Goal: Task Accomplishment & Management: Use online tool/utility

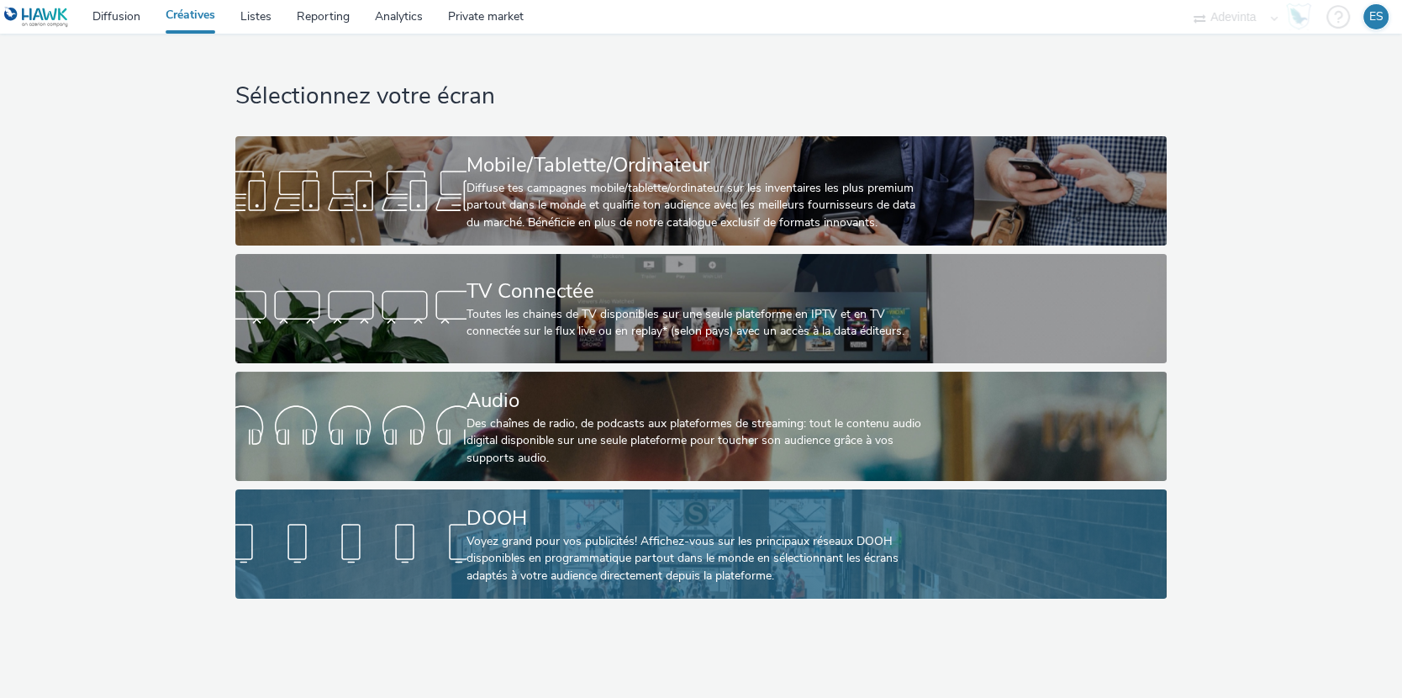
click at [513, 516] on div "DOOH" at bounding box center [698, 518] width 462 height 29
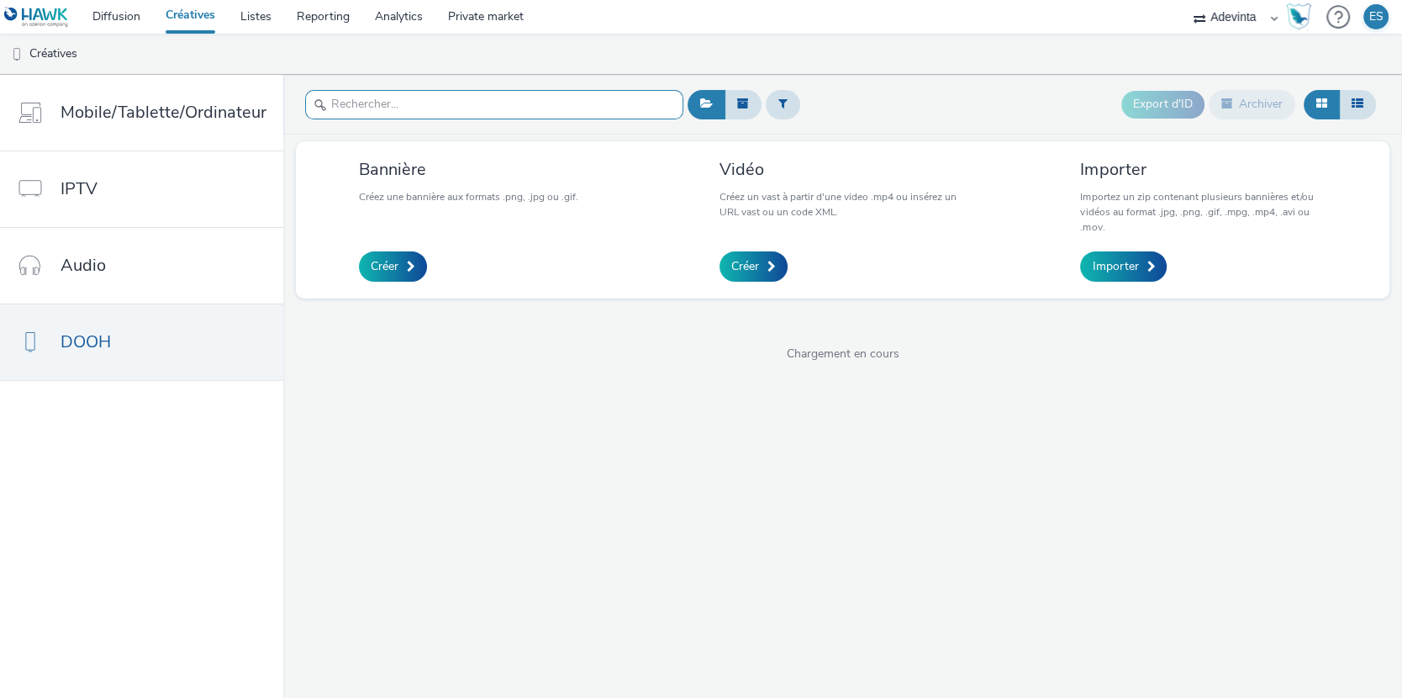
click at [374, 103] on input "text" at bounding box center [494, 104] width 378 height 29
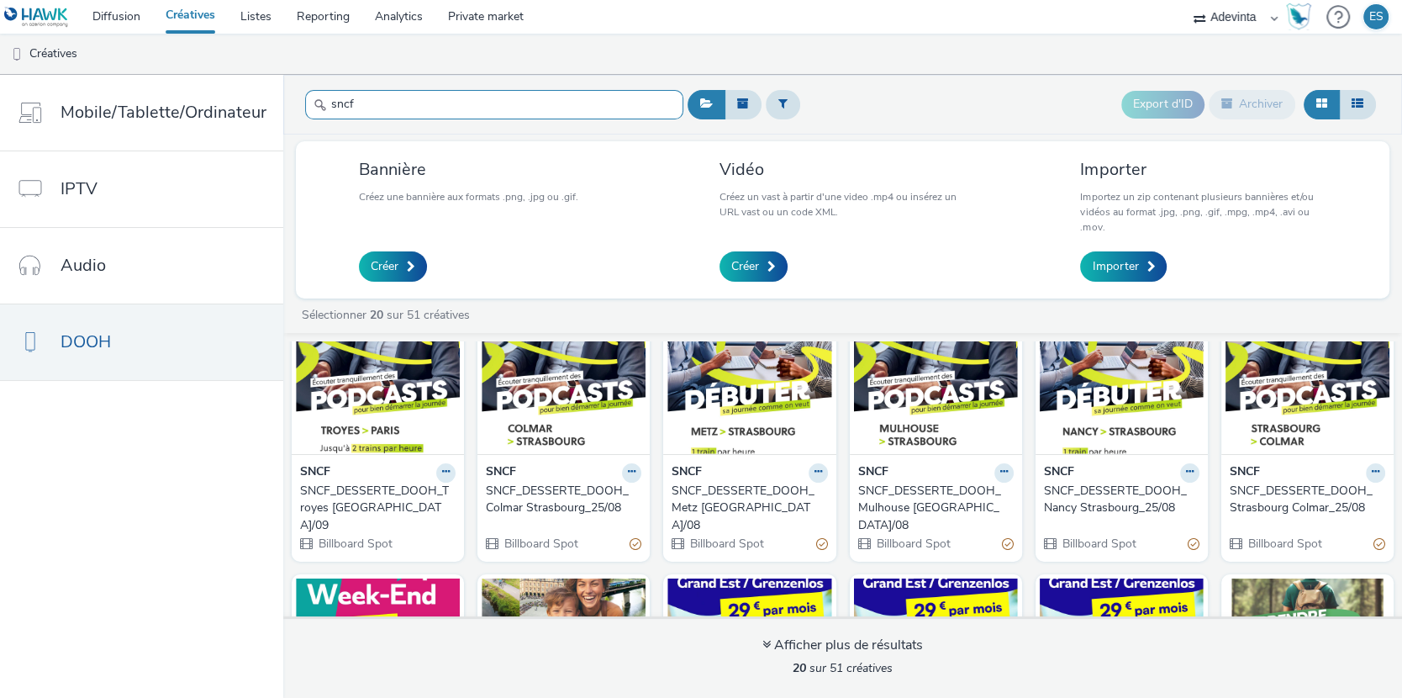
scroll to position [69, 0]
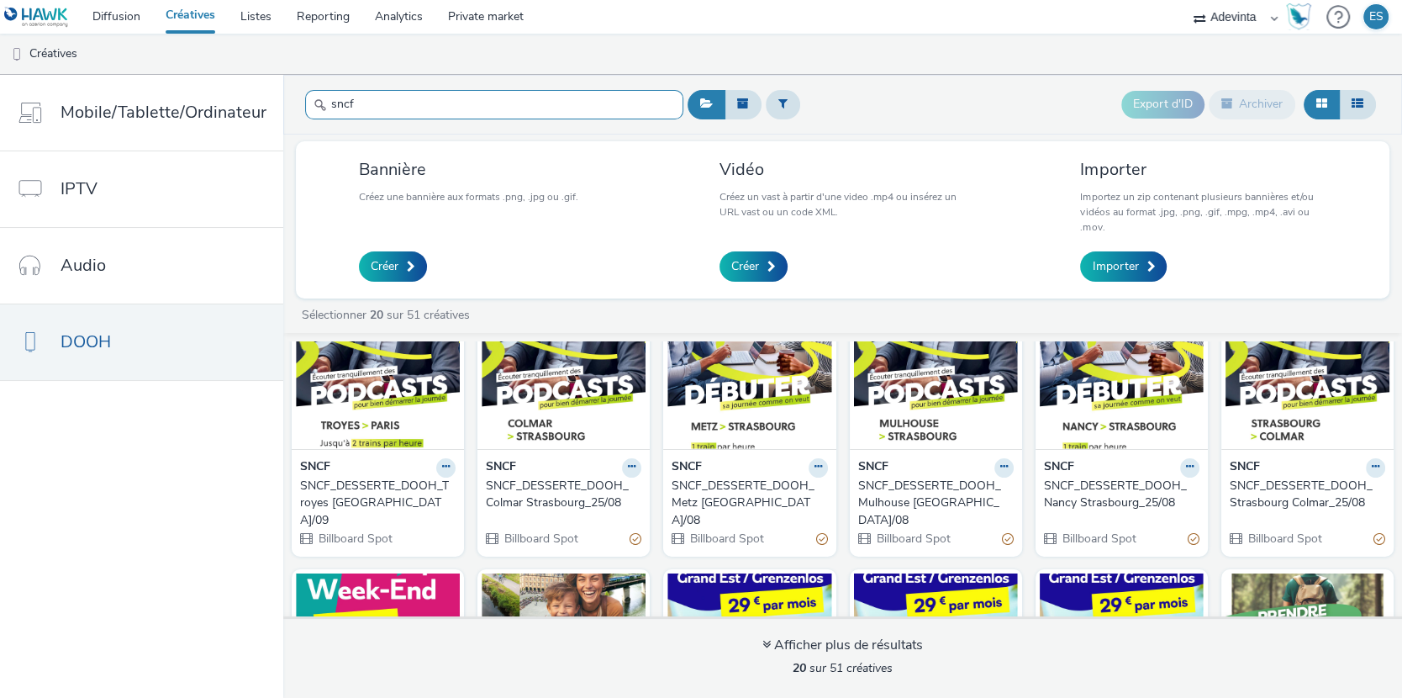
type input "sncf"
click at [364, 494] on div "SNCF_DESSERTE_DOOH_Troyes [GEOGRAPHIC_DATA]/09" at bounding box center [374, 503] width 149 height 51
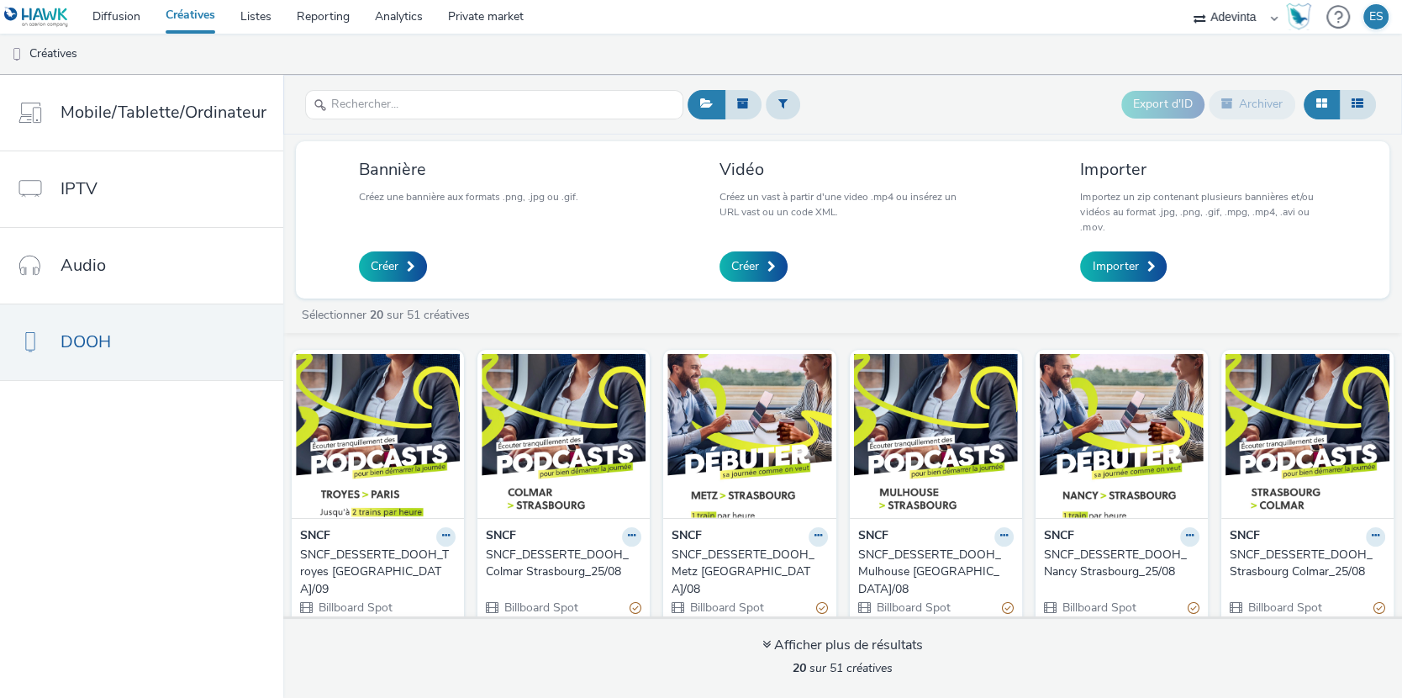
click at [729, 572] on div "SNCF_DESSERTE_DOOH_Metz [GEOGRAPHIC_DATA]/08" at bounding box center [746, 572] width 149 height 51
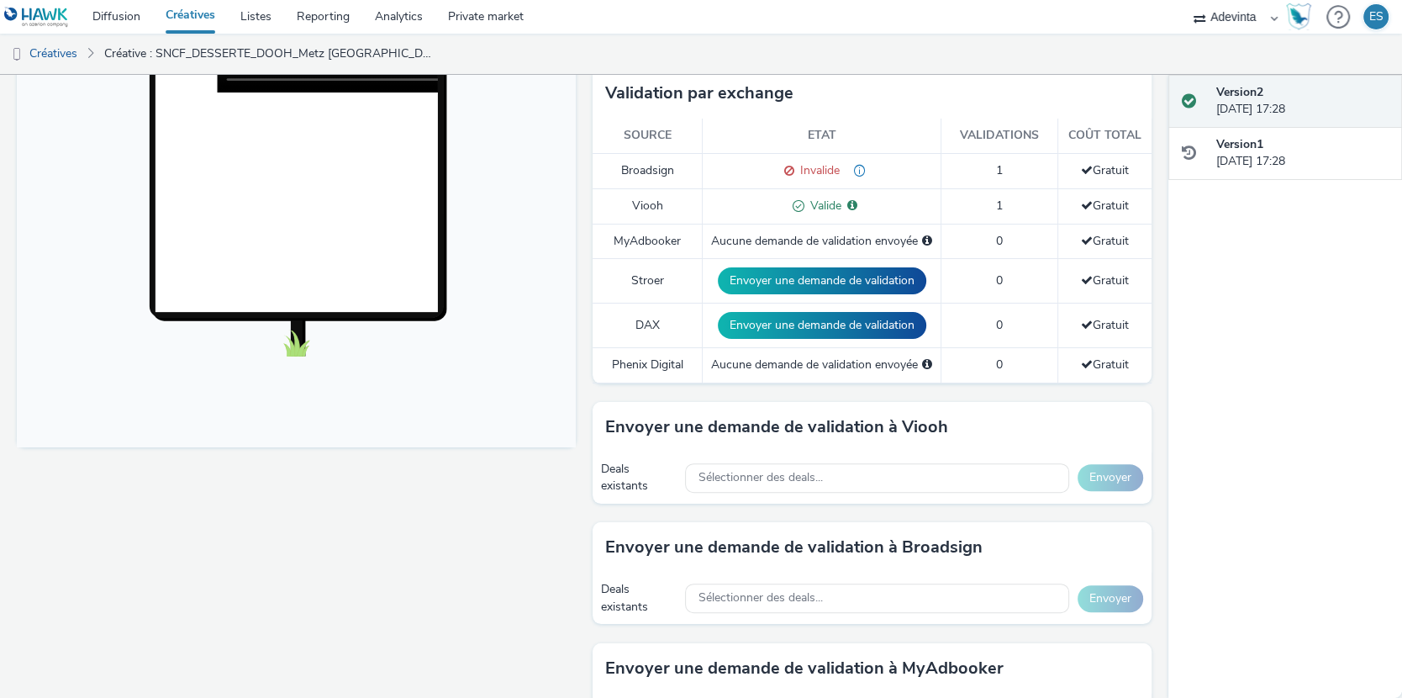
scroll to position [434, 0]
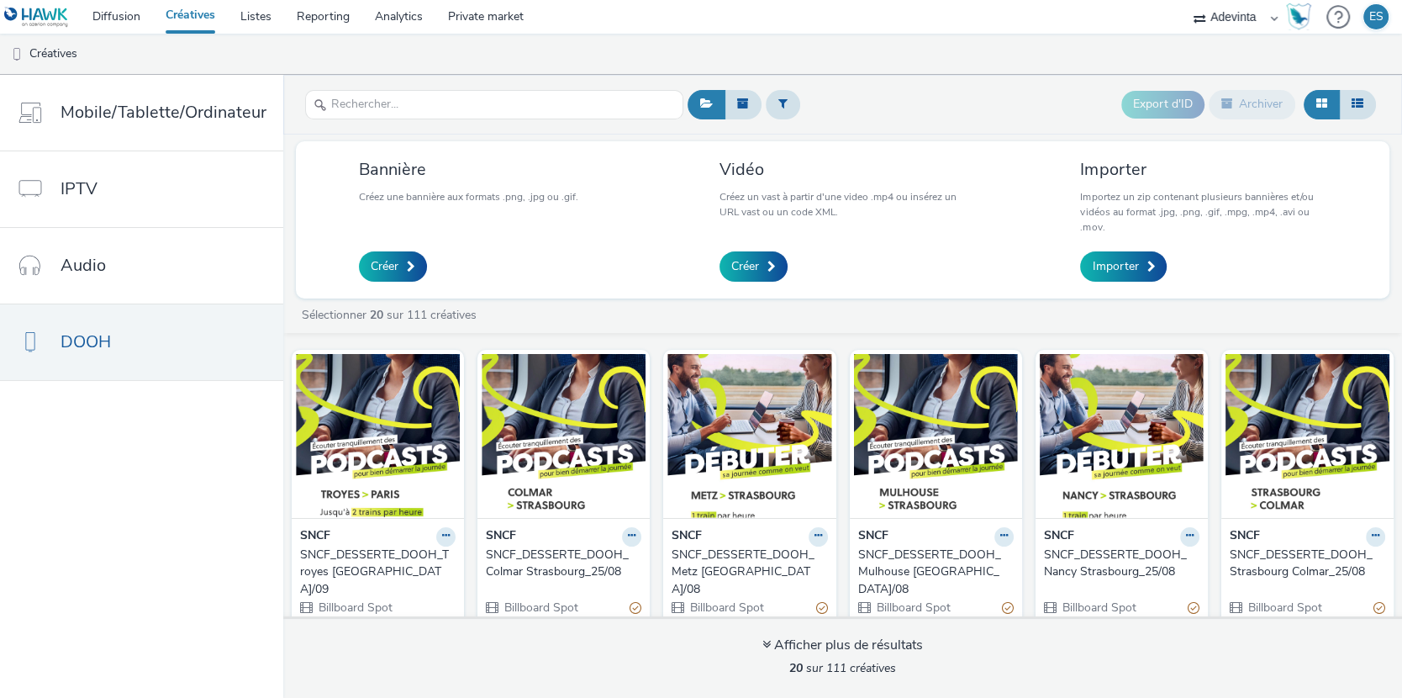
click at [1121, 570] on div "SNCF_DESSERTE_DOOH_Nancy Strasbourg_25/08" at bounding box center [1118, 564] width 149 height 34
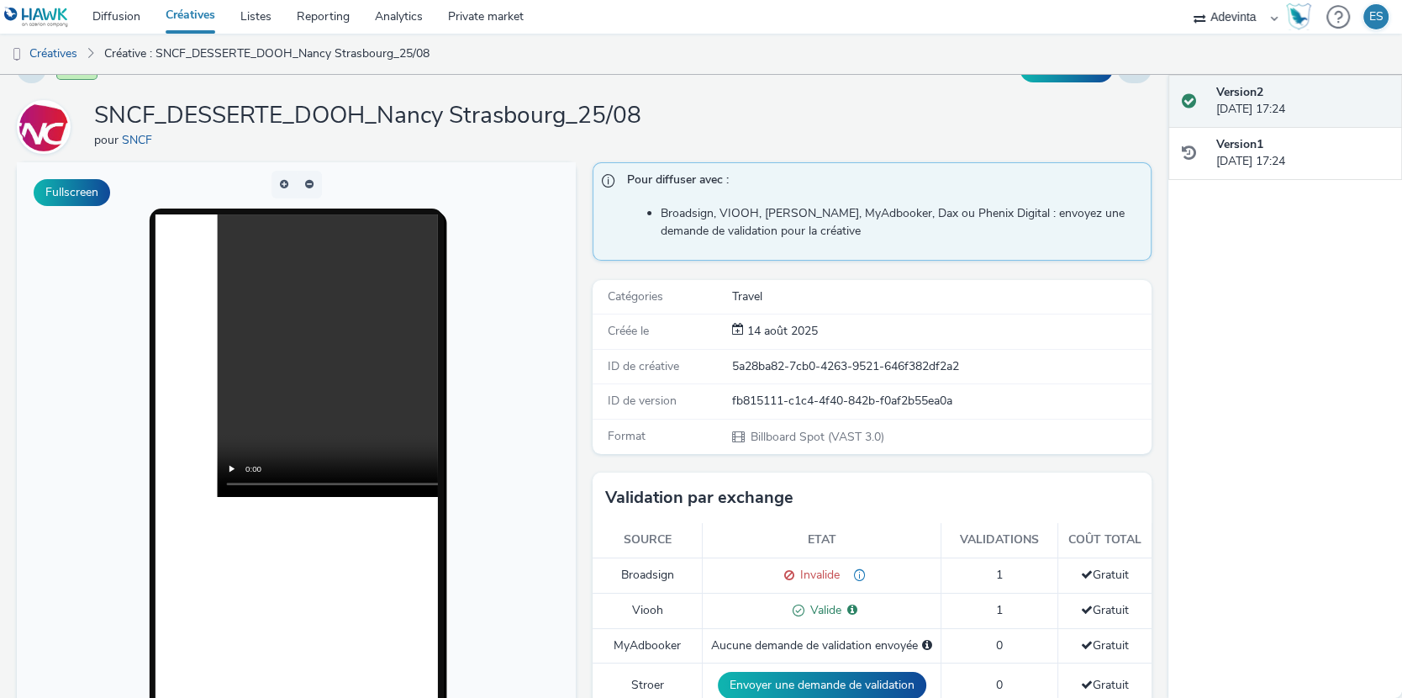
scroll to position [52, 0]
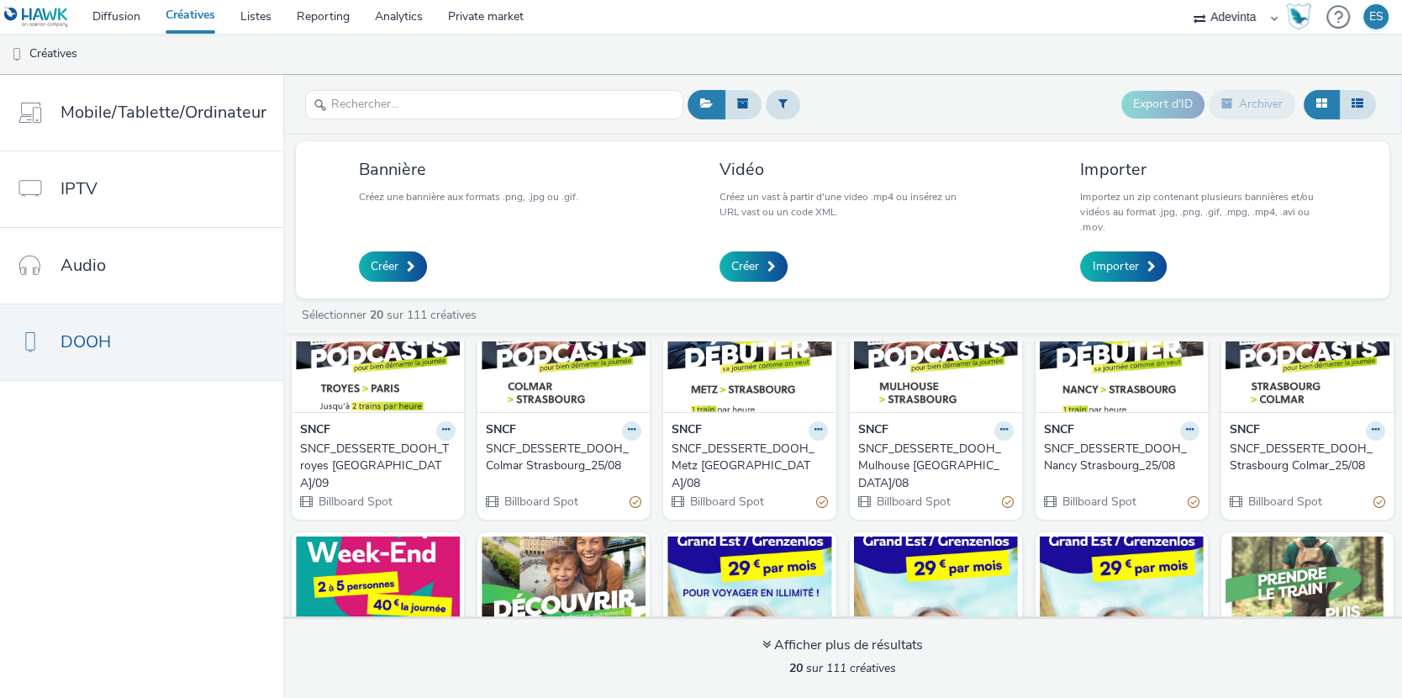
scroll to position [98, 0]
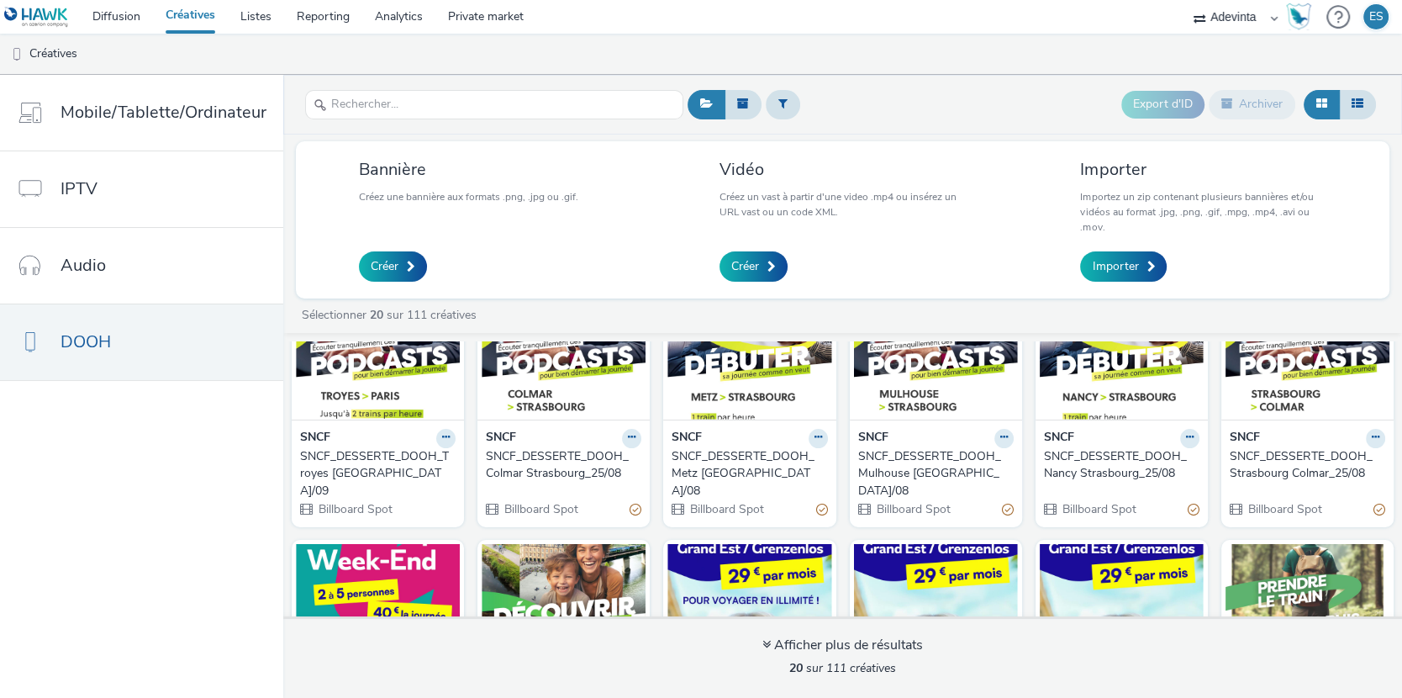
click at [360, 464] on div "SNCF_DESSERTE_DOOH_Troyes [GEOGRAPHIC_DATA]/09" at bounding box center [374, 473] width 149 height 51
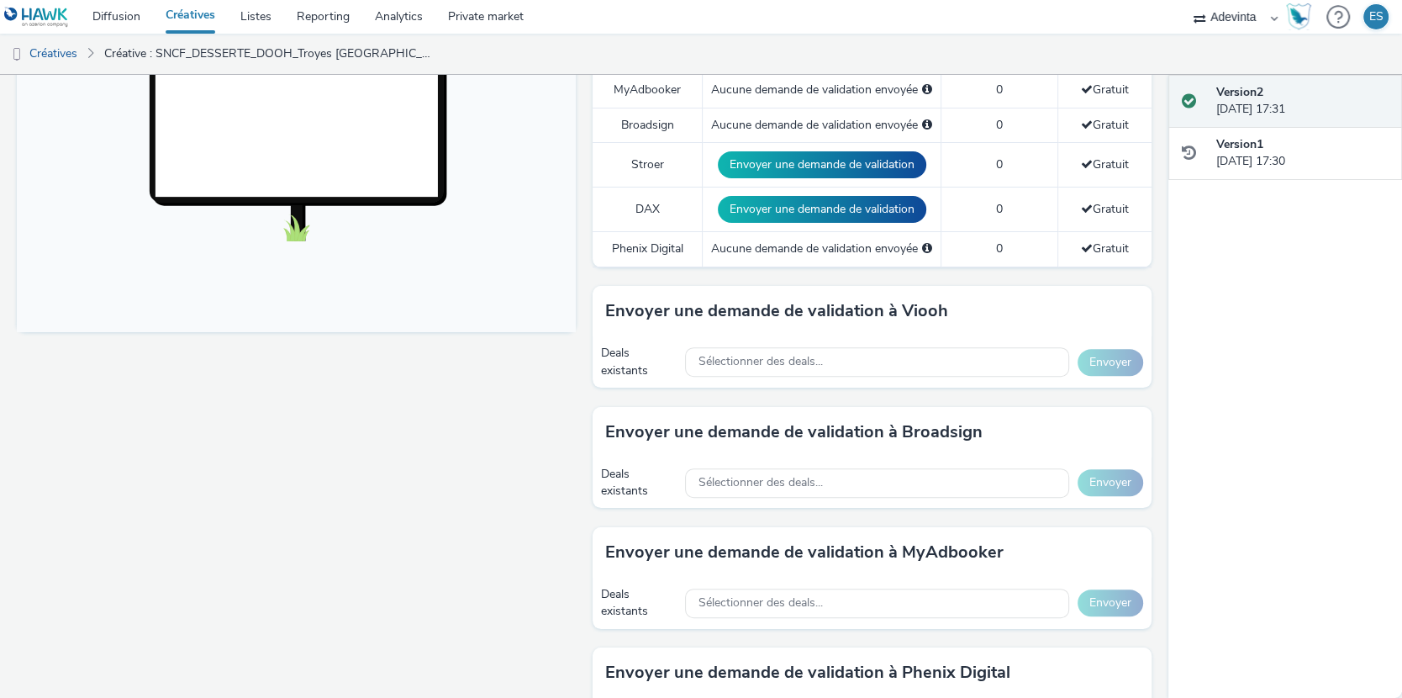
scroll to position [362, 0]
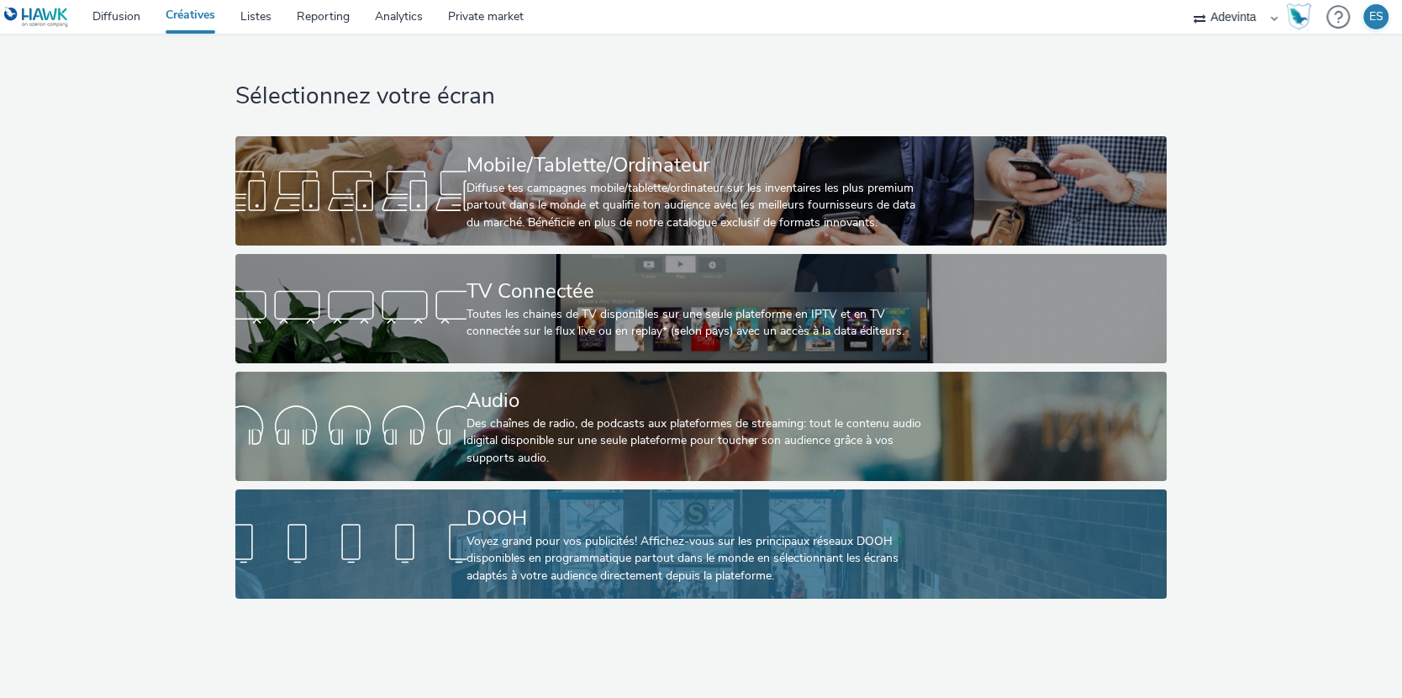
click at [594, 536] on div "Voyez grand pour vos publicités! Affichez-vous sur les principaux réseaux DOOH …" at bounding box center [698, 558] width 462 height 51
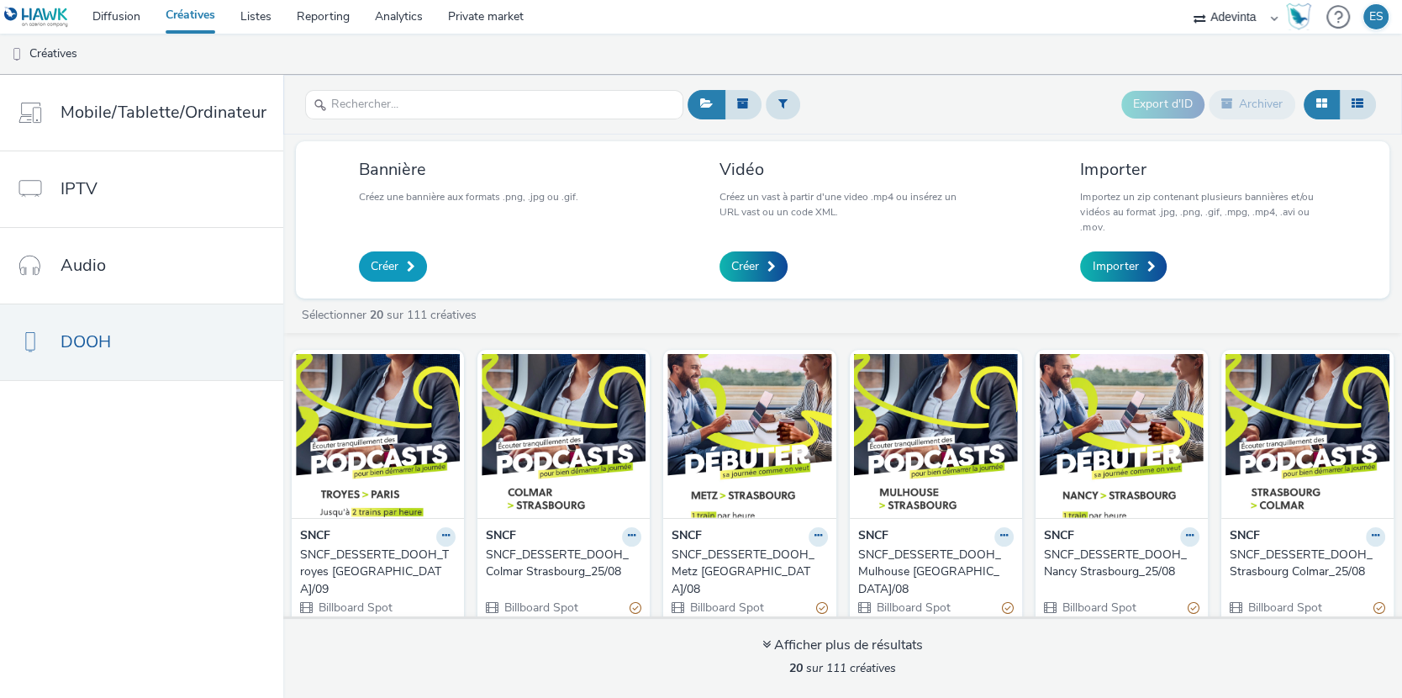
click at [384, 268] on span "Créer" at bounding box center [385, 266] width 28 height 17
click at [914, 554] on div "SNCF_DESSERTE_DOOH_Mulhouse [GEOGRAPHIC_DATA]/08" at bounding box center [932, 572] width 149 height 51
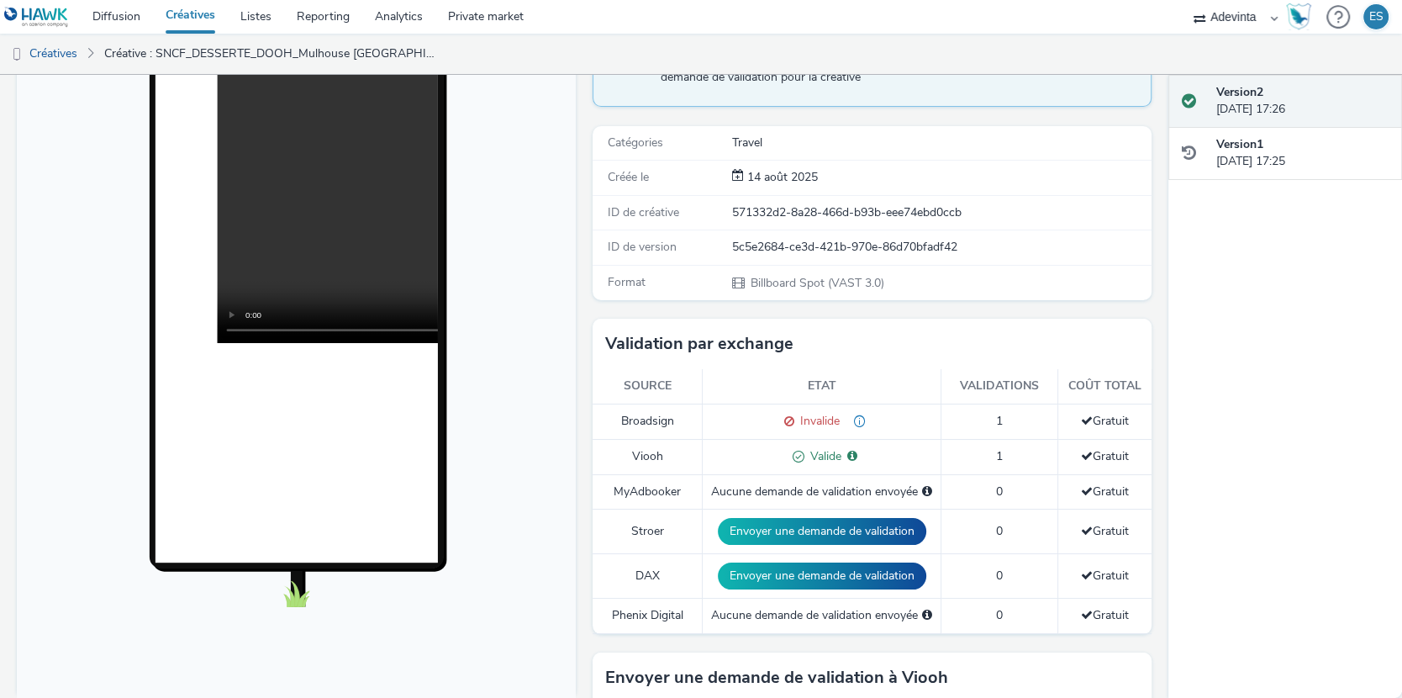
scroll to position [192, 0]
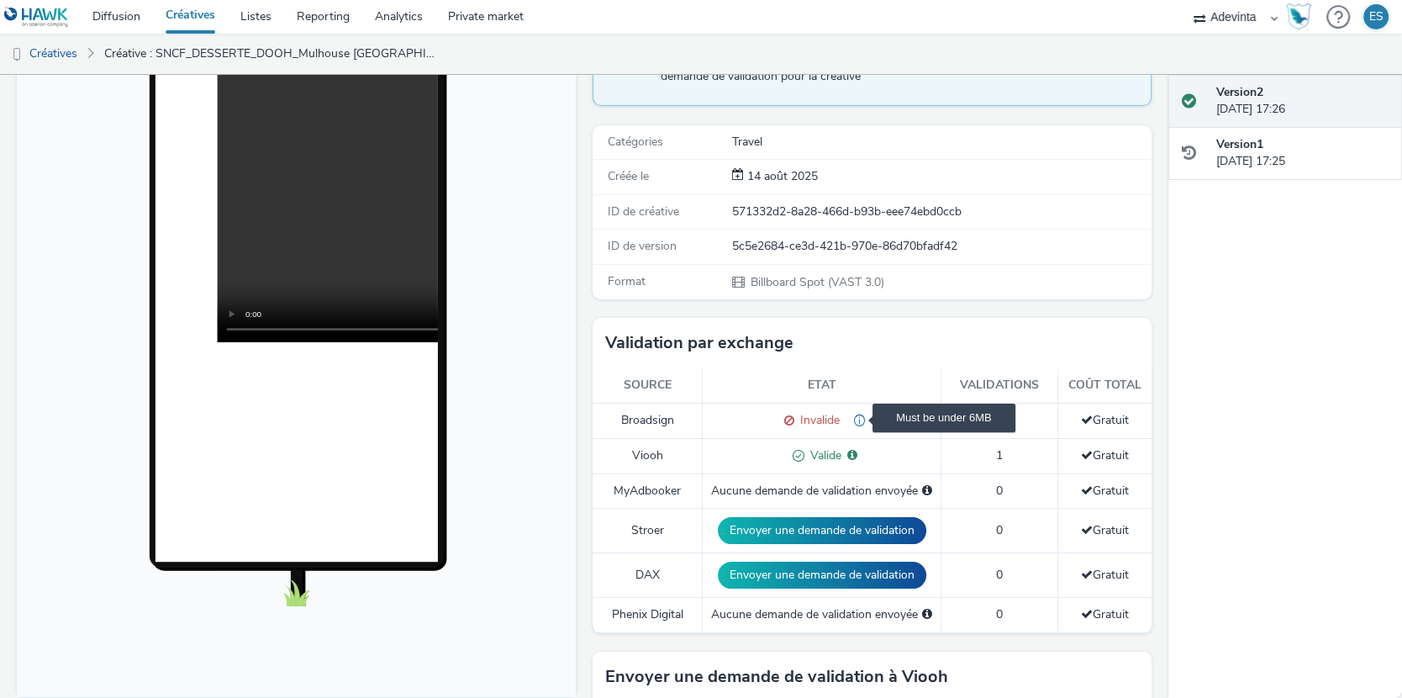
click at [858, 415] on span "Must be under 6MB" at bounding box center [853, 420] width 26 height 16
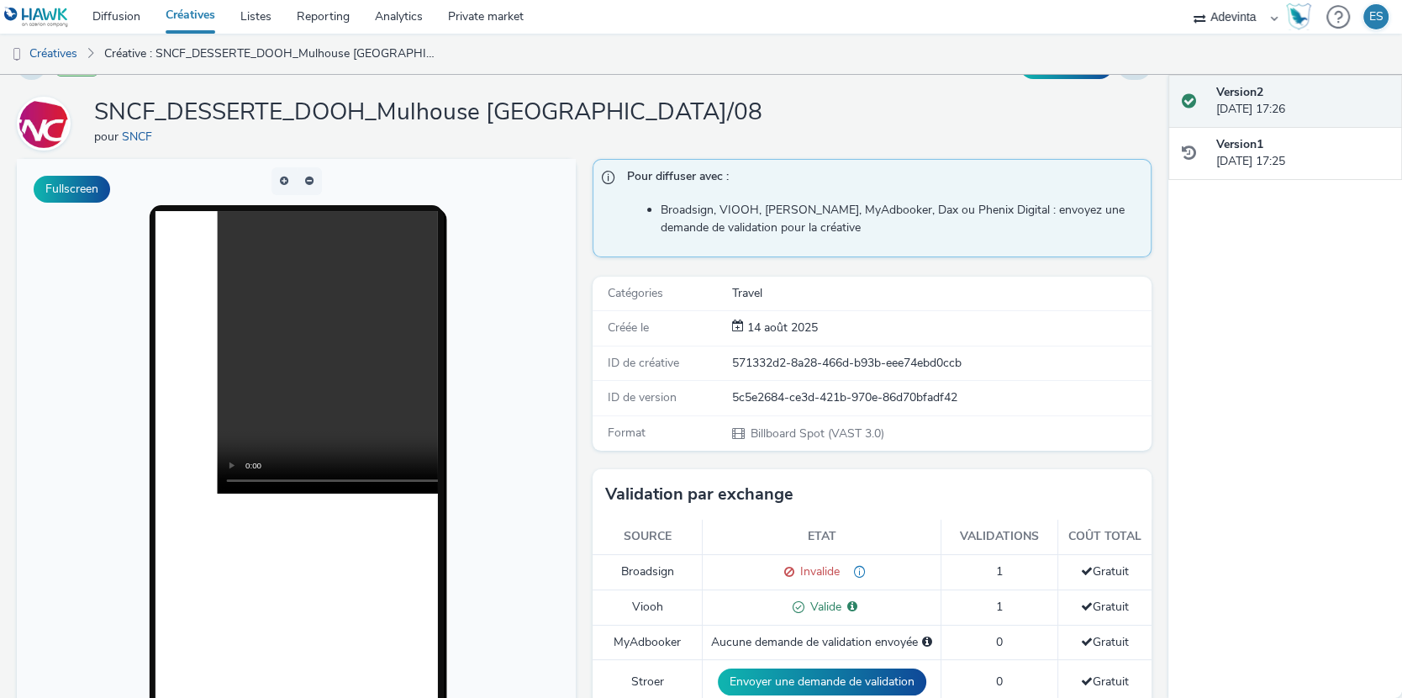
scroll to position [0, 0]
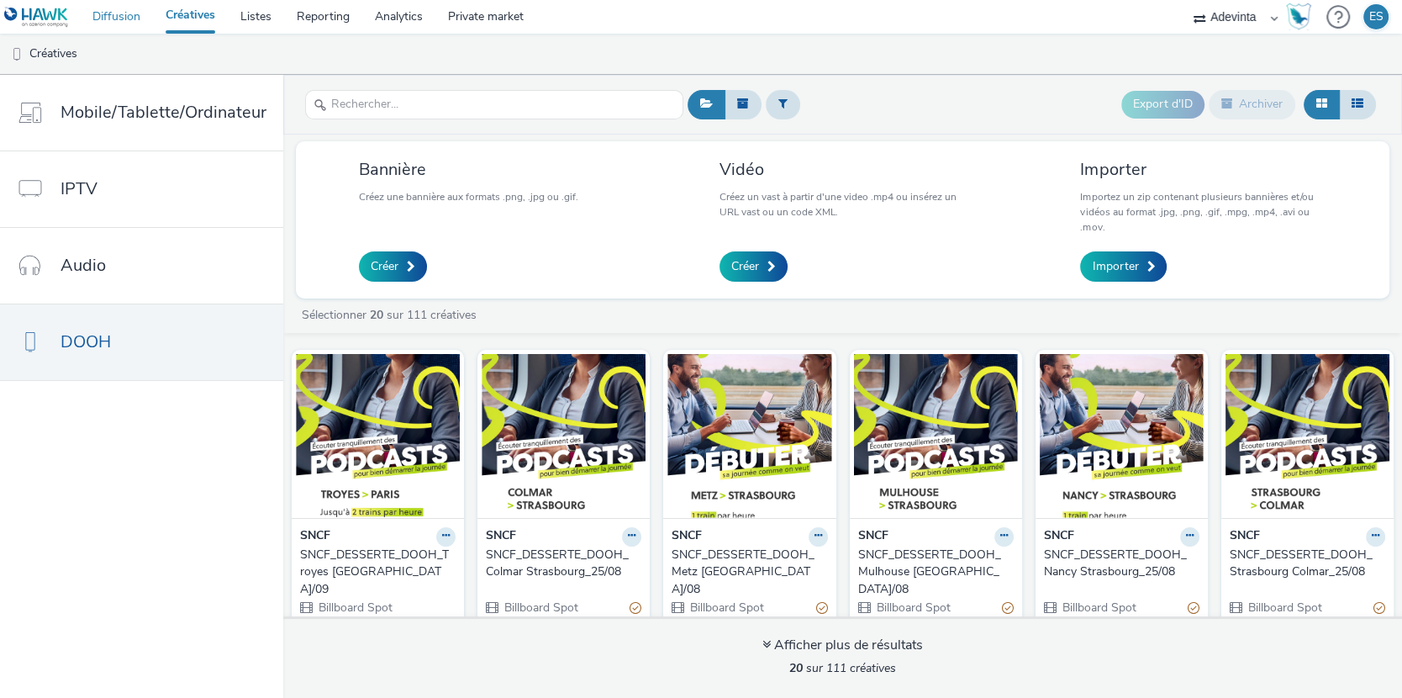
click at [124, 13] on link "Diffusion" at bounding box center [116, 17] width 73 height 34
click at [335, 562] on div "SNCF_DESSERTE_DOOH_Troyes [GEOGRAPHIC_DATA]/09" at bounding box center [374, 572] width 149 height 51
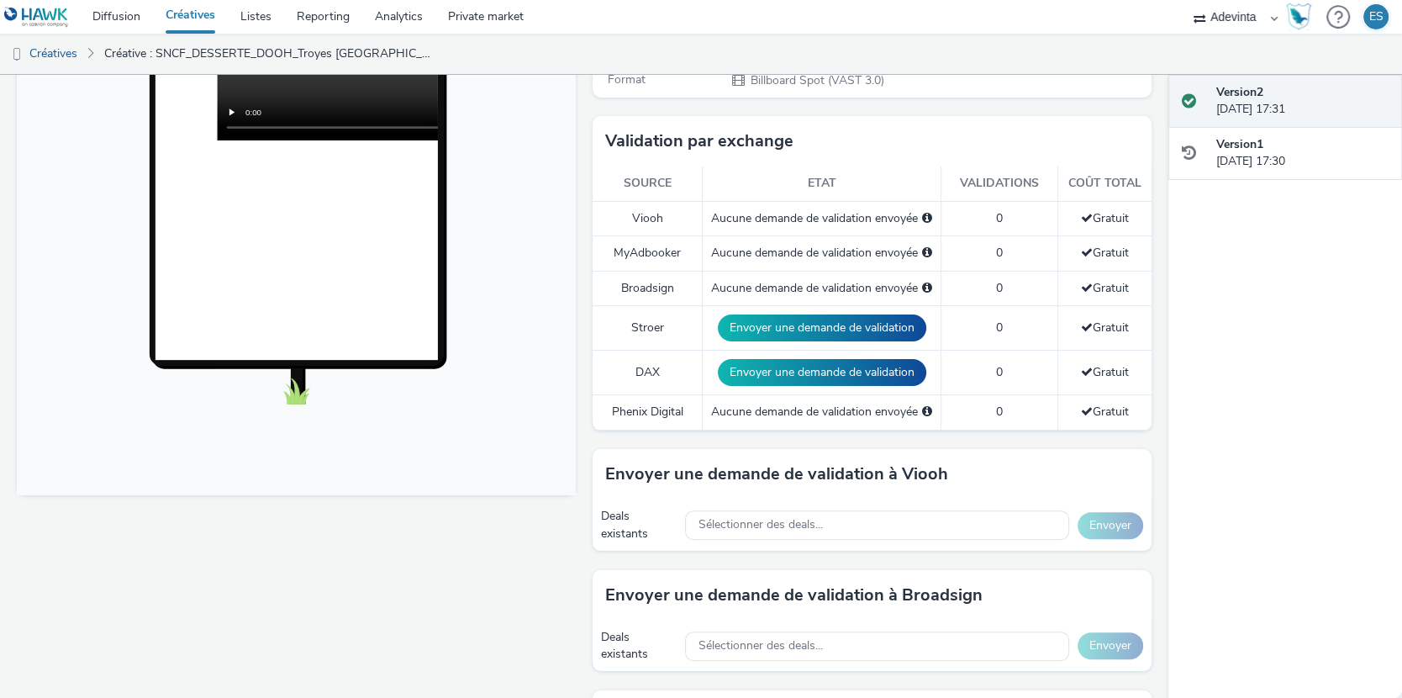
scroll to position [430, 0]
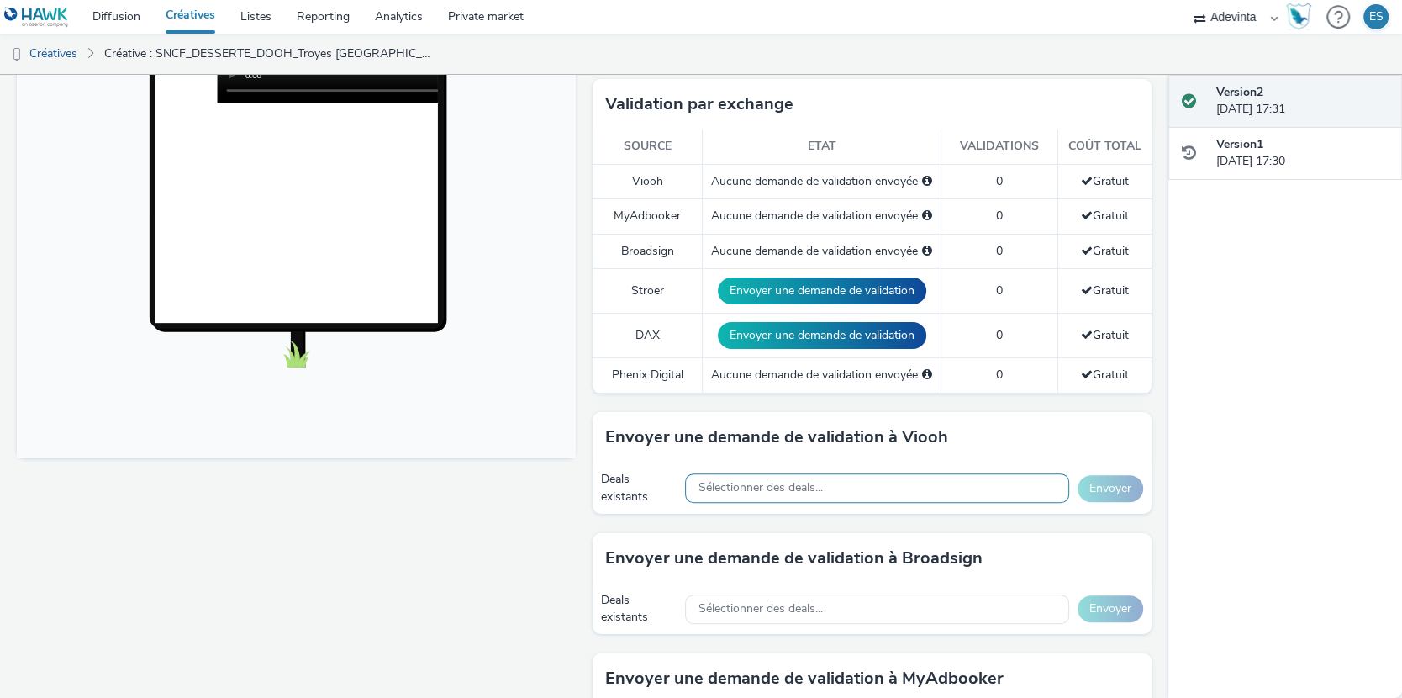
click at [793, 484] on span "Sélectionner des deals..." at bounding box center [761, 488] width 124 height 14
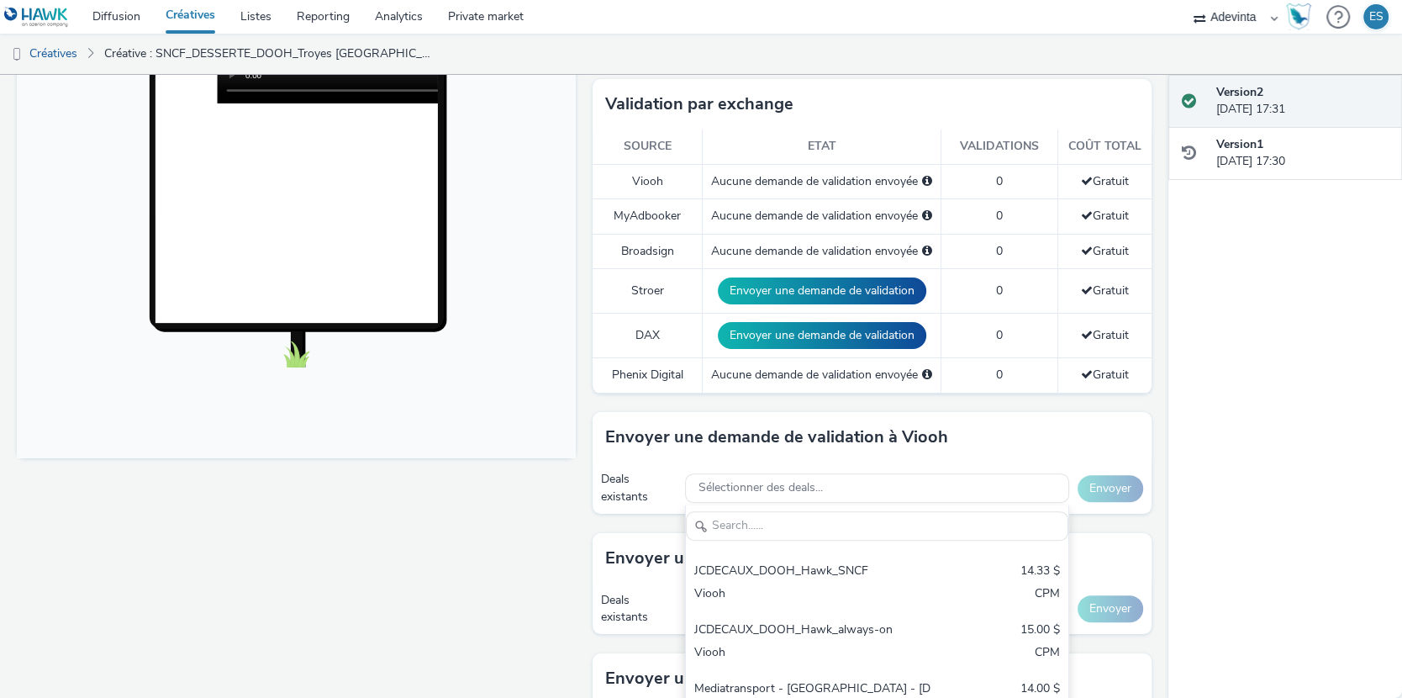
scroll to position [232, 0]
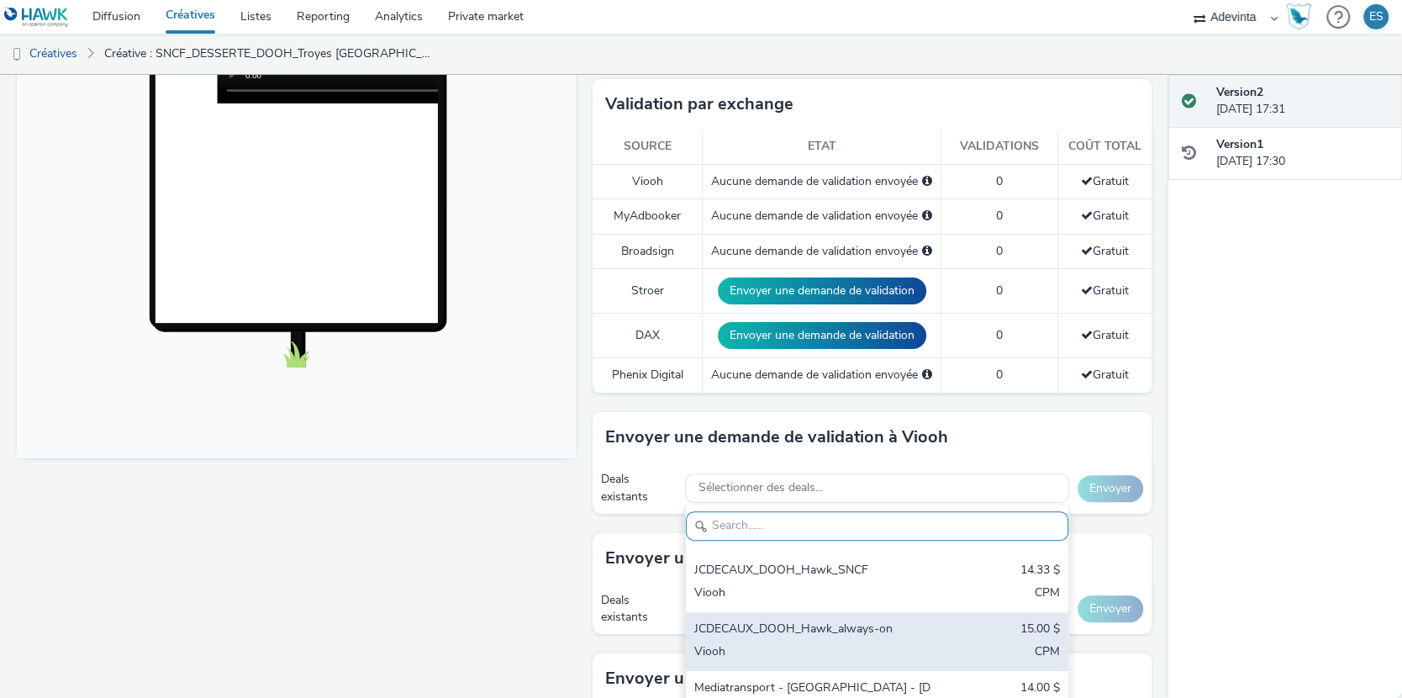
click at [801, 621] on div "JCDECAUX_DOOH_Hawk_always-on" at bounding box center [815, 630] width 241 height 19
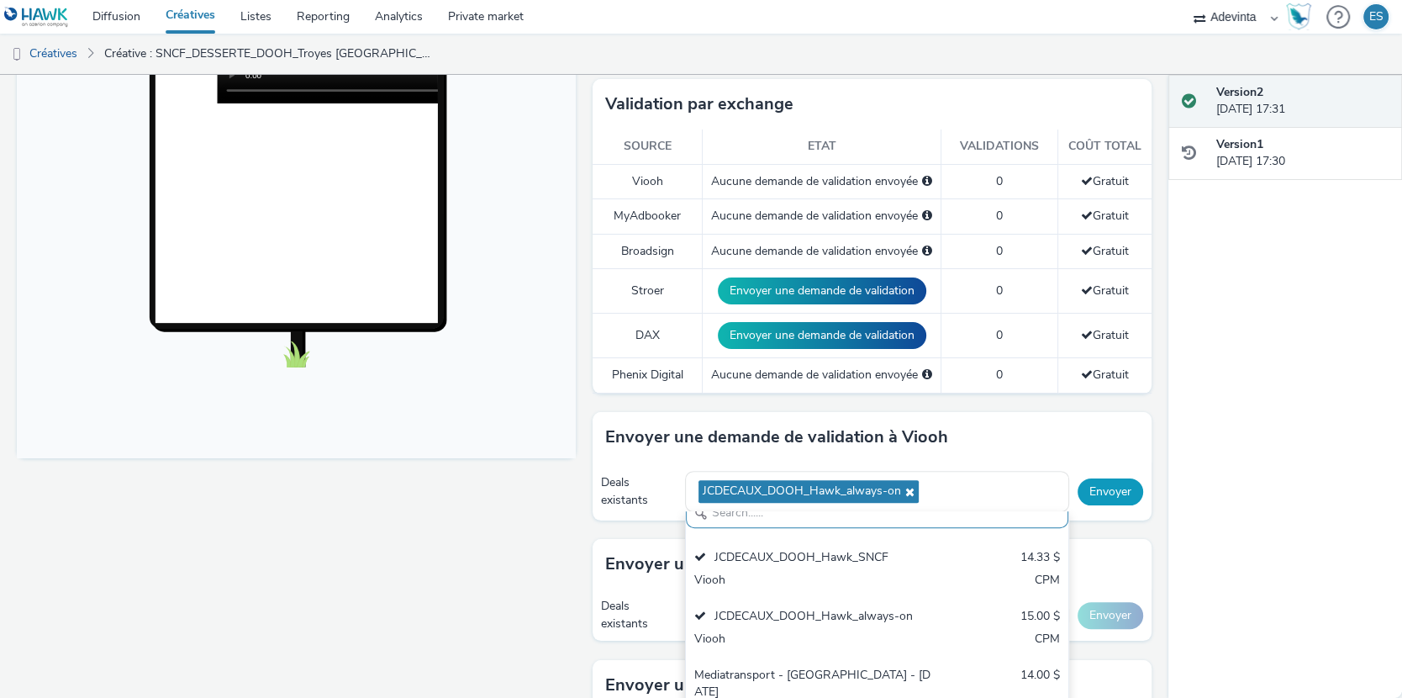
click at [1110, 479] on button "Envoyer" at bounding box center [1111, 491] width 66 height 27
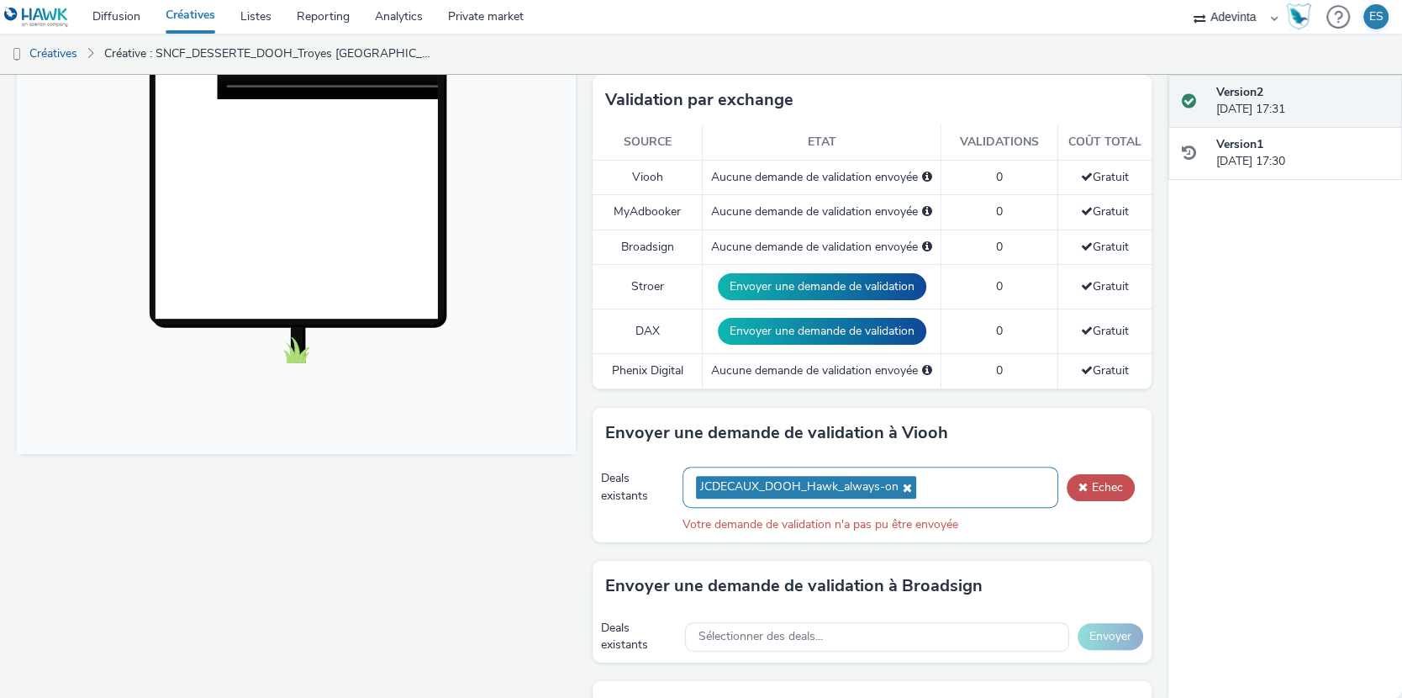
scroll to position [437, 0]
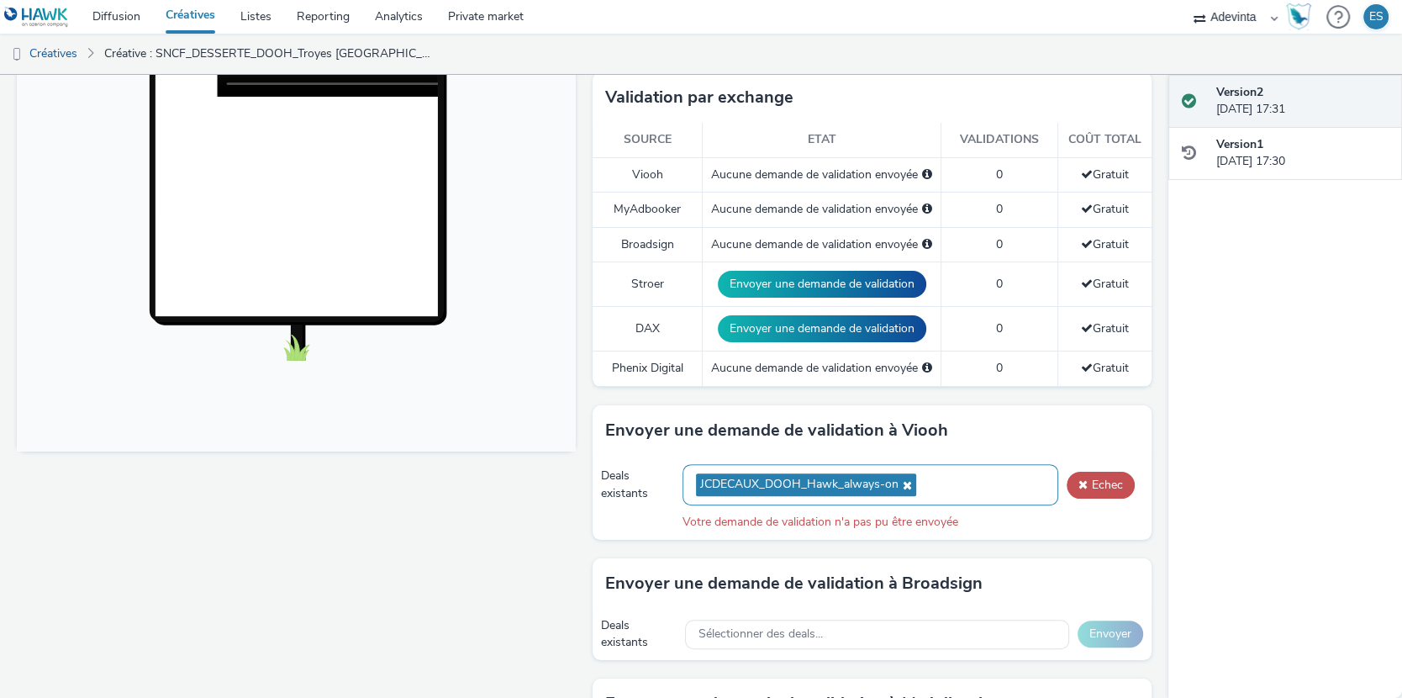
click at [910, 482] on icon at bounding box center [905, 485] width 13 height 12
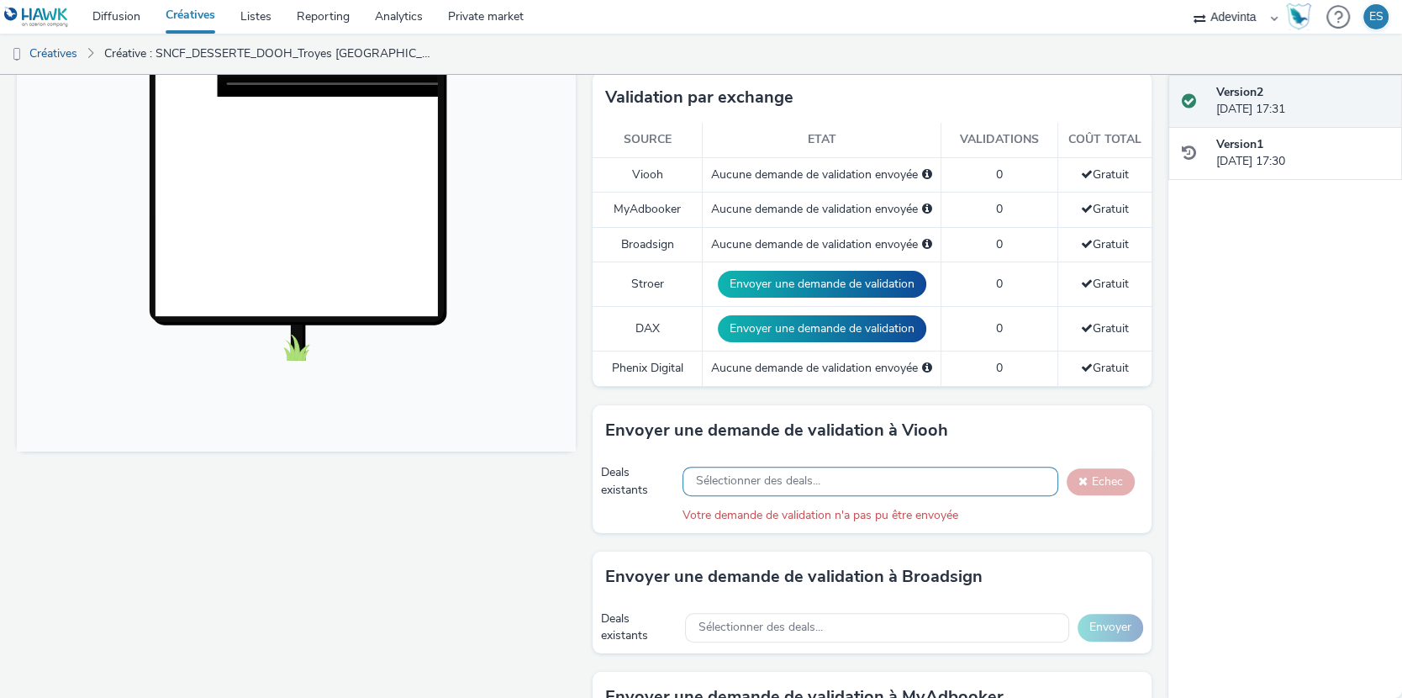
click at [909, 480] on div "Sélectionner des deals..." at bounding box center [871, 481] width 376 height 29
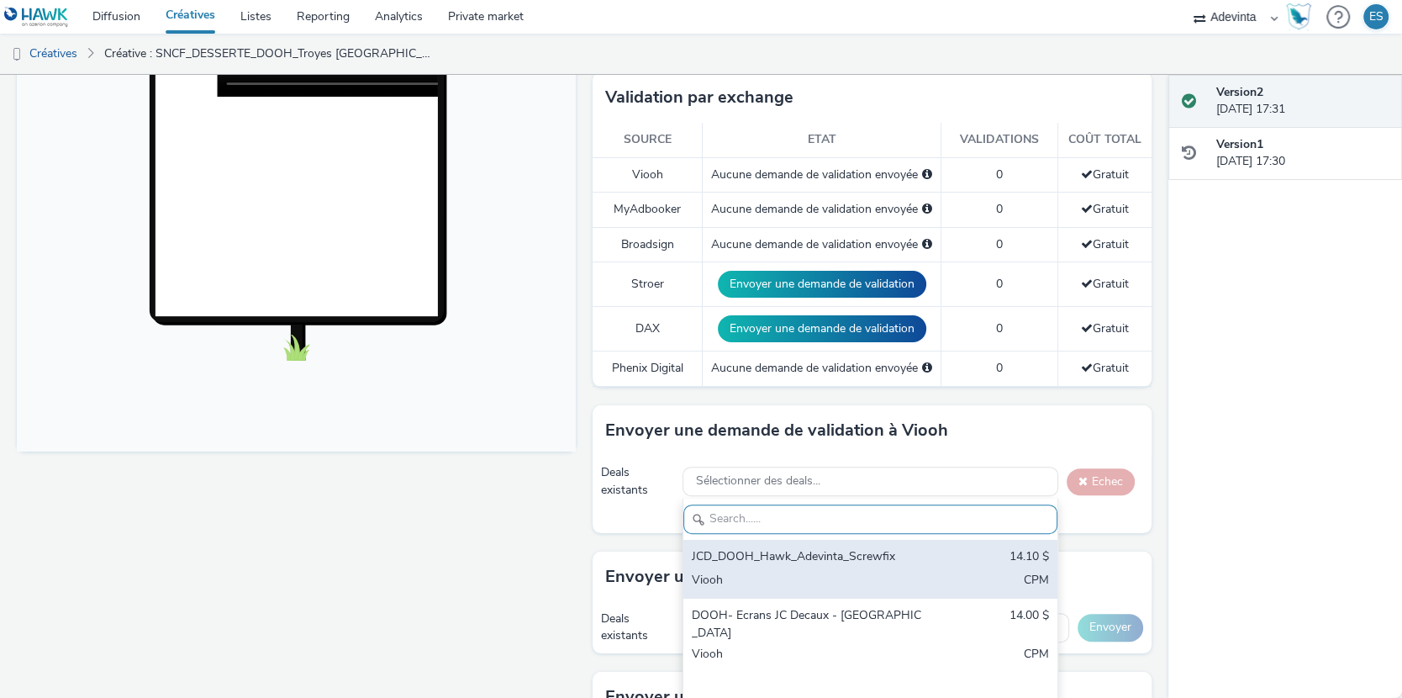
click at [867, 552] on div "JCD_DOOH_Hawk_Adevinta_Screwfix" at bounding box center [809, 557] width 235 height 19
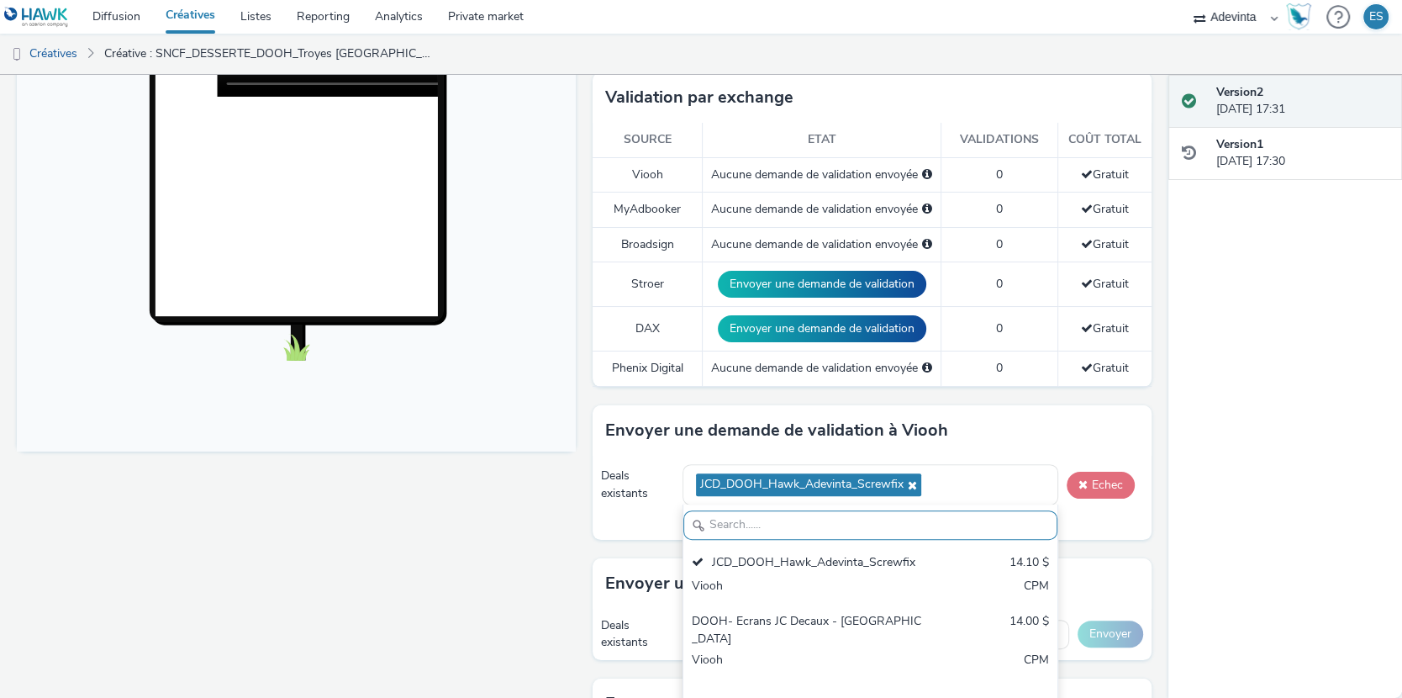
click at [1084, 478] on span at bounding box center [1083, 484] width 9 height 12
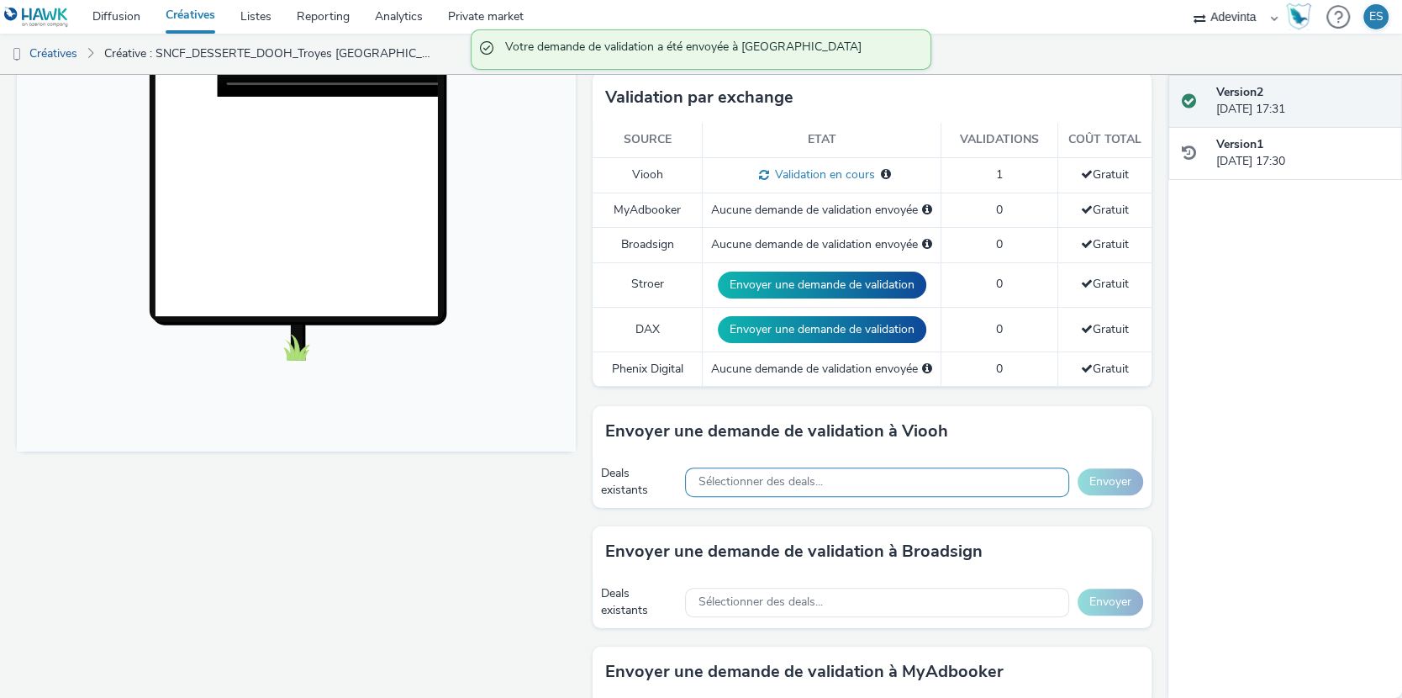
click at [921, 479] on div "Sélectionner des deals..." at bounding box center [877, 481] width 385 height 29
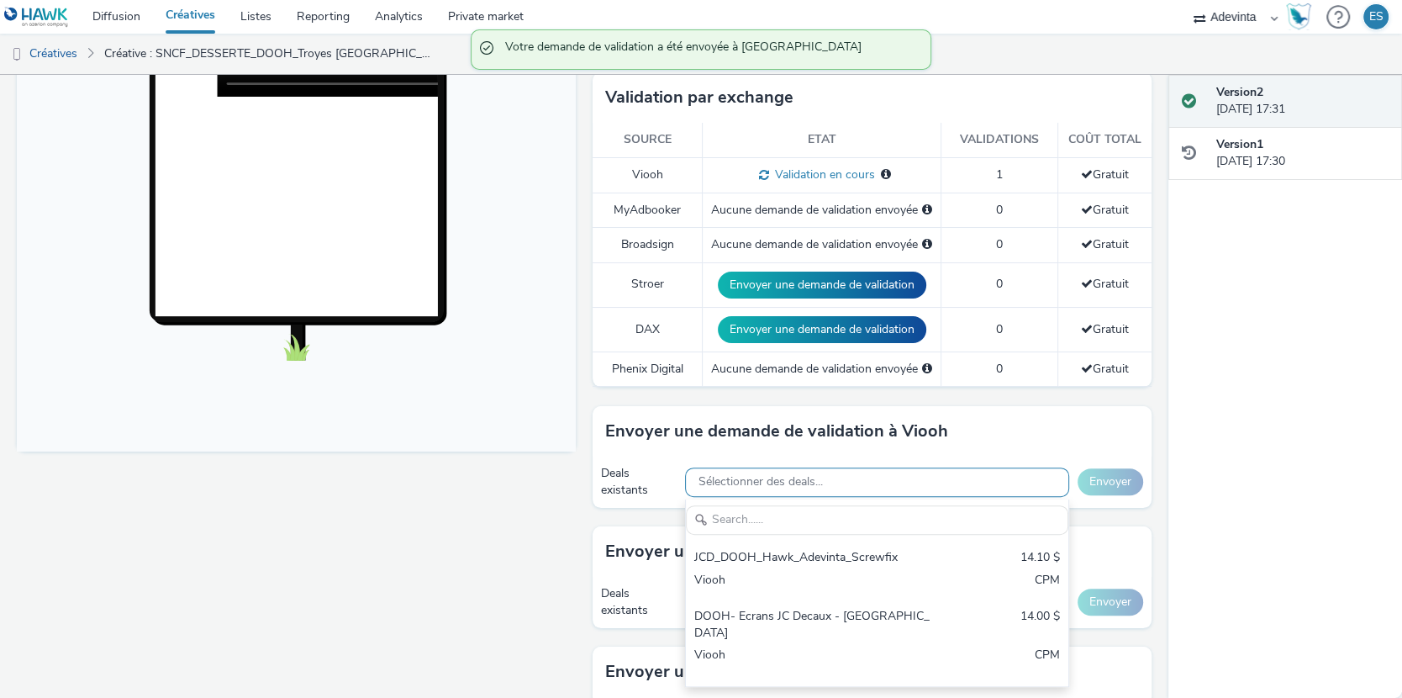
scroll to position [0, 0]
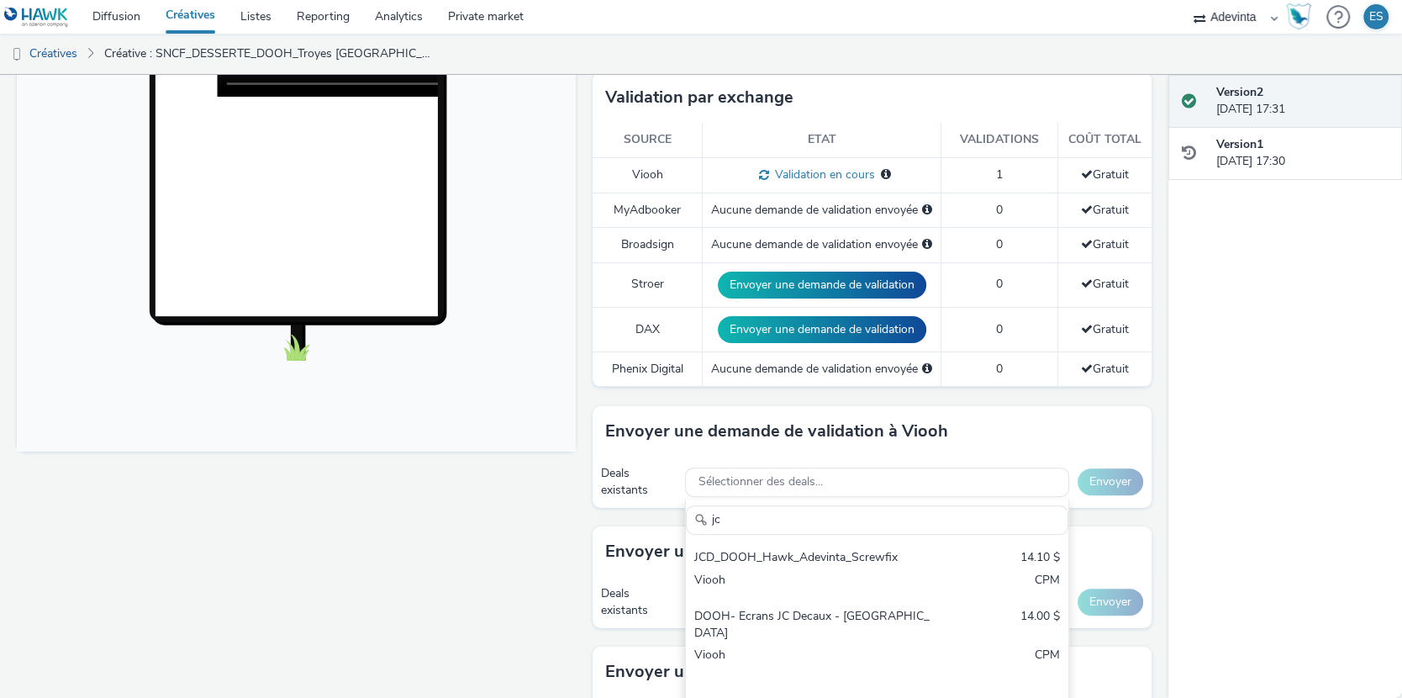
type input "jc"
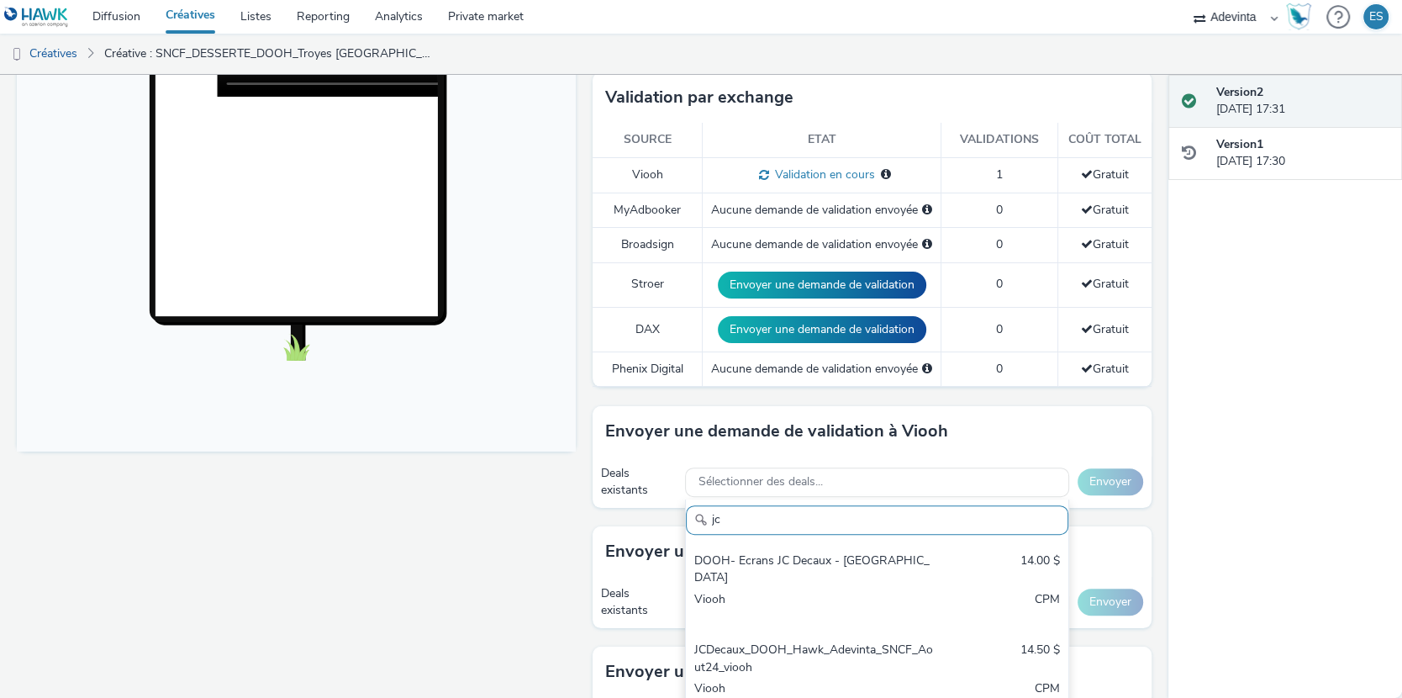
drag, startPoint x: 759, startPoint y: 516, endPoint x: 662, endPoint y: 510, distance: 97.8
click at [662, 510] on div "Envoyer une demande de validation à Viooh Deals existants Sélectionner des deal…" at bounding box center [872, 466] width 559 height 120
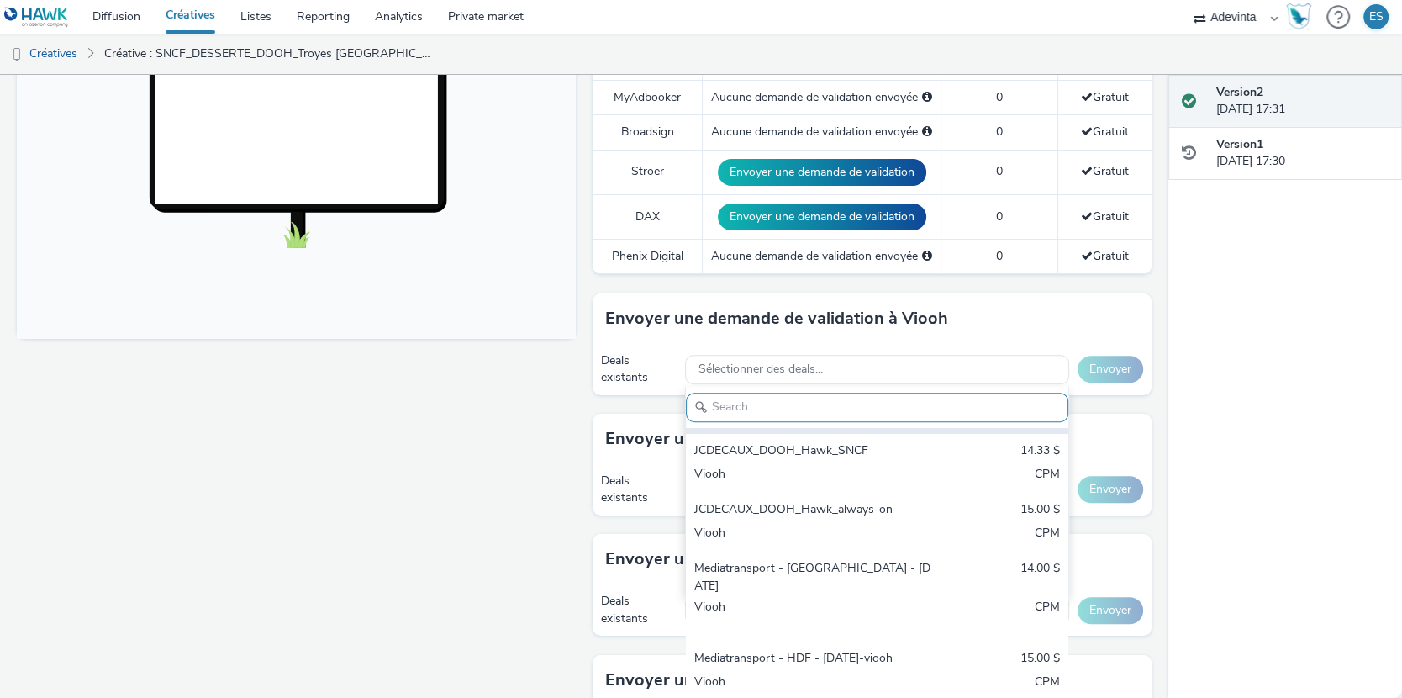
scroll to position [553, 0]
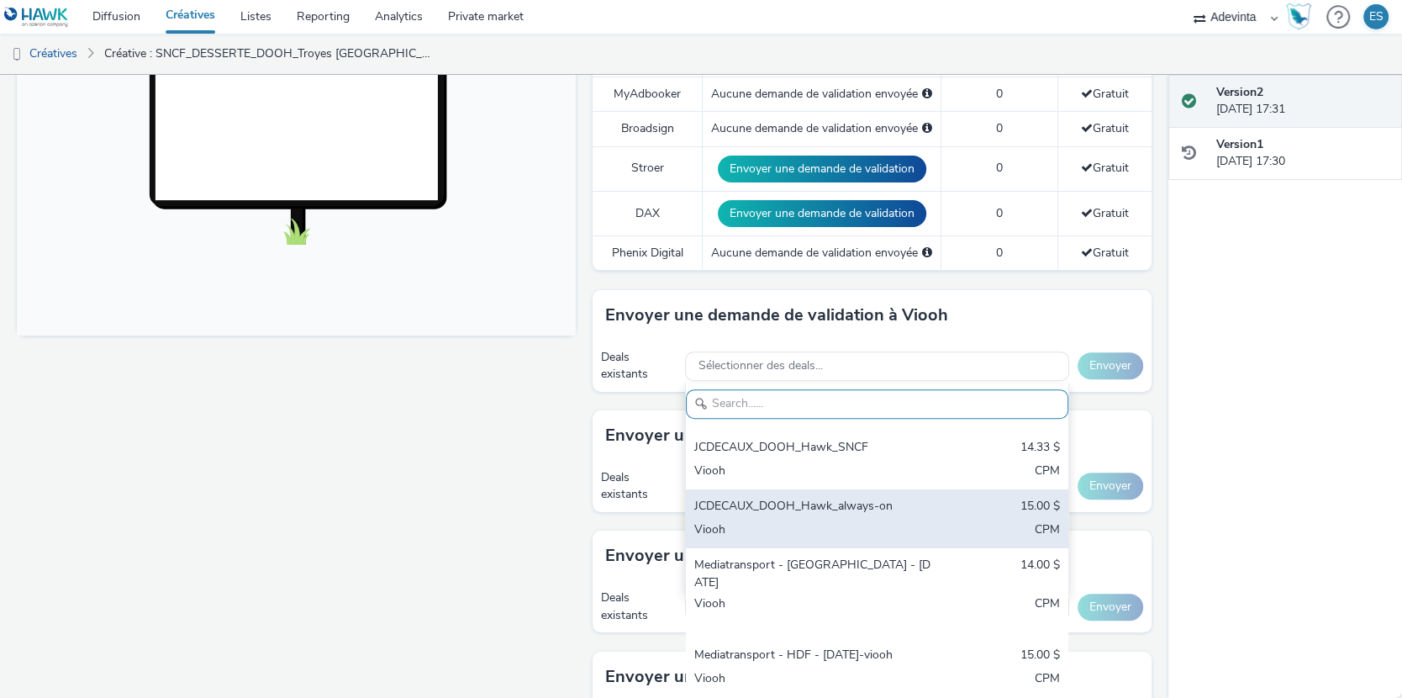
click at [786, 498] on div "JCDECAUX_DOOH_Hawk_always-on" at bounding box center [815, 507] width 241 height 19
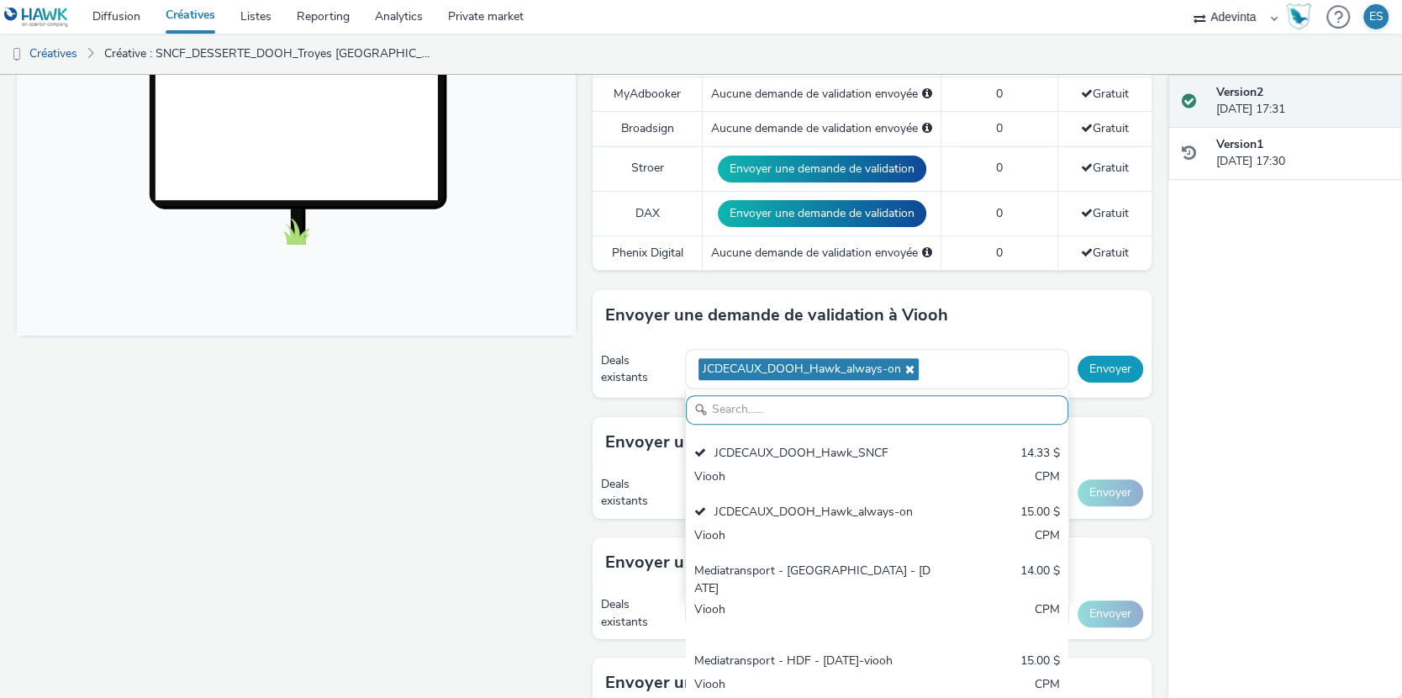
click at [1119, 362] on button "Envoyer" at bounding box center [1111, 369] width 66 height 27
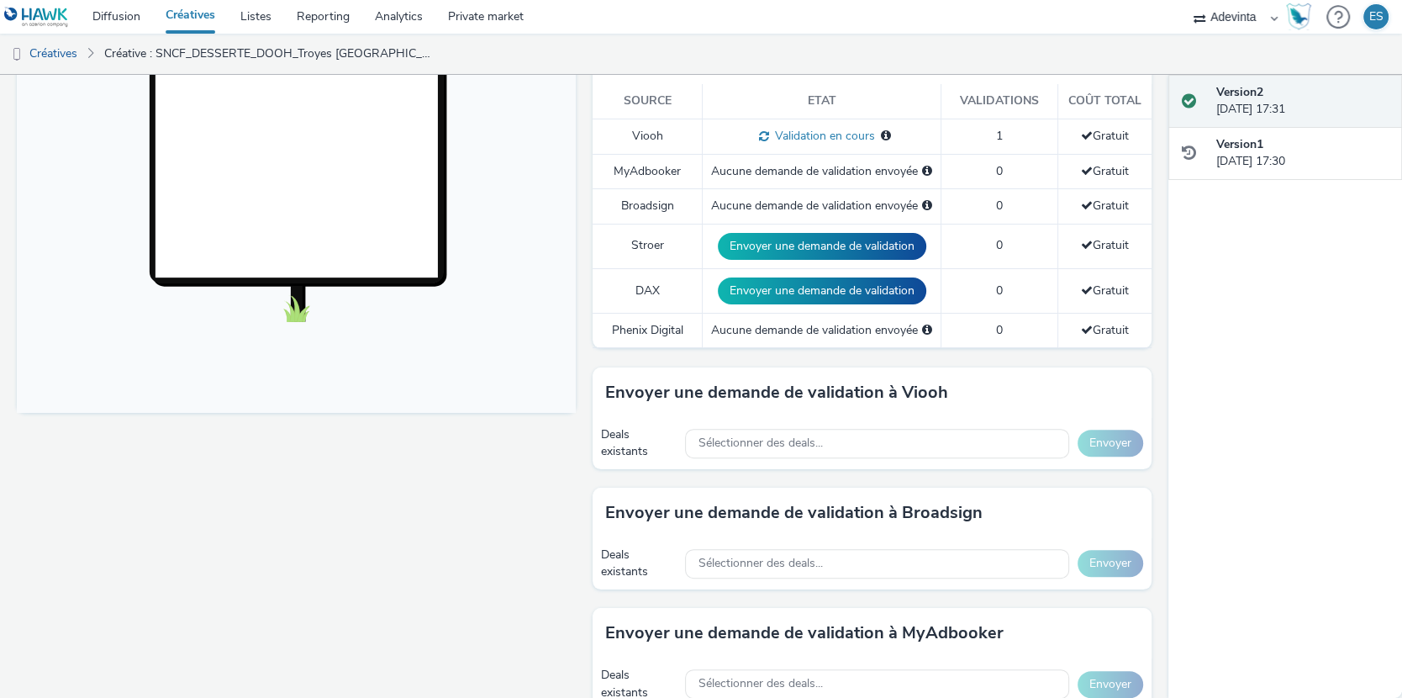
scroll to position [0, 0]
